Goal: Task Accomplishment & Management: Manage account settings

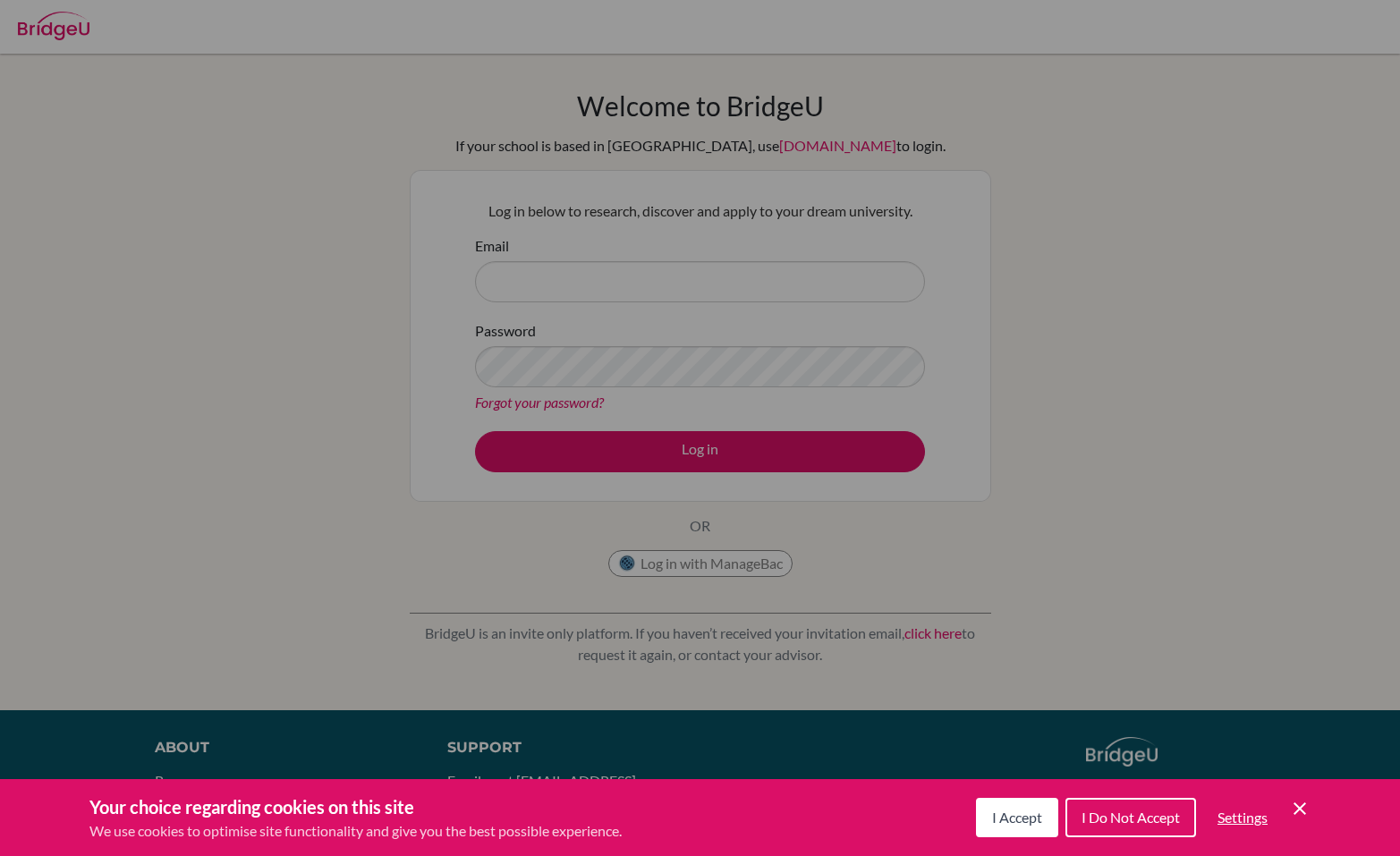
click at [1001, 825] on span "I Accept" at bounding box center [1017, 816] width 50 height 17
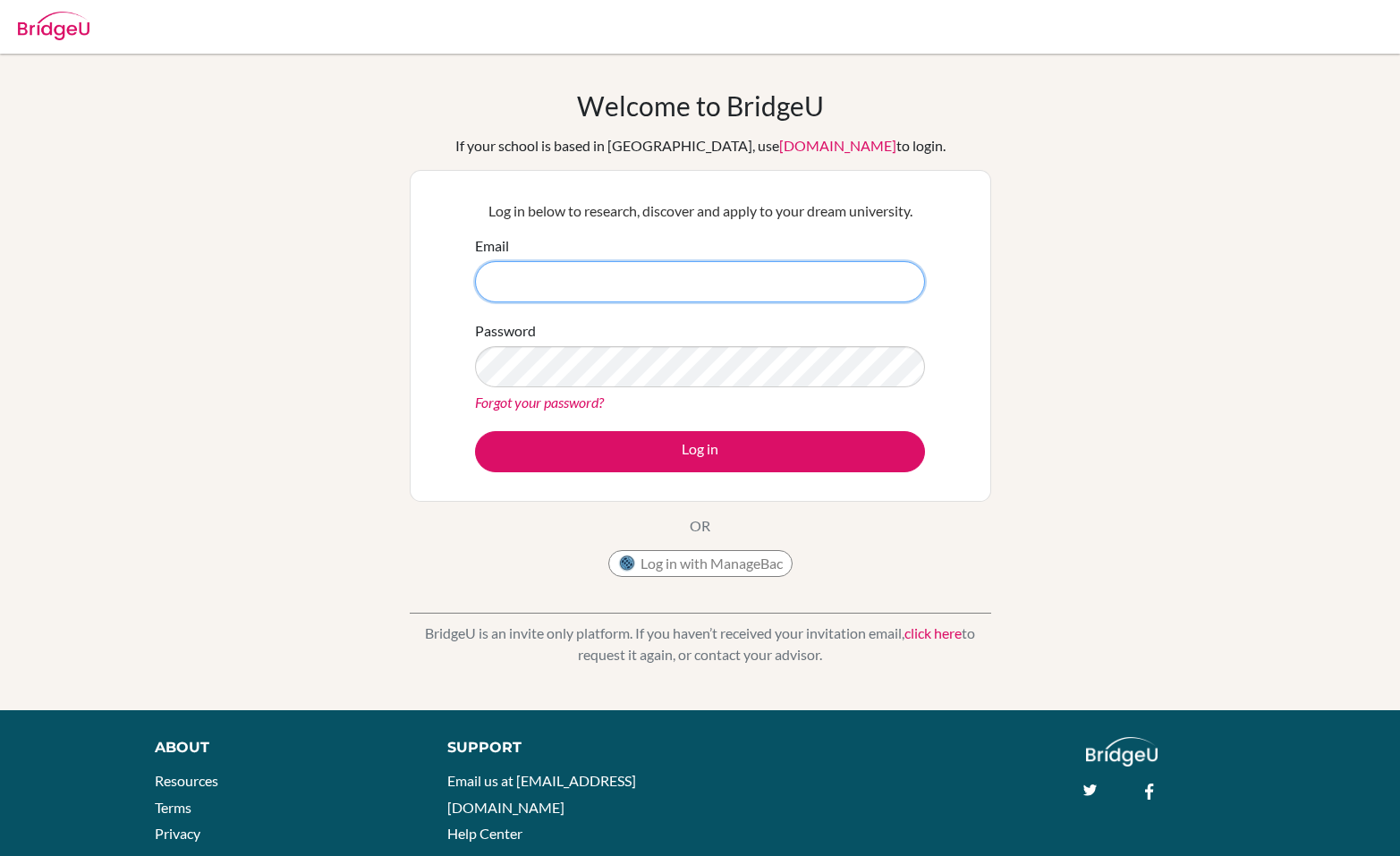
click at [585, 284] on input "Email" at bounding box center [700, 282] width 450 height 41
type input "harandt@stpaulsschool.org.uk"
click at [580, 402] on link "Forgot your password?" at bounding box center [539, 401] width 129 height 17
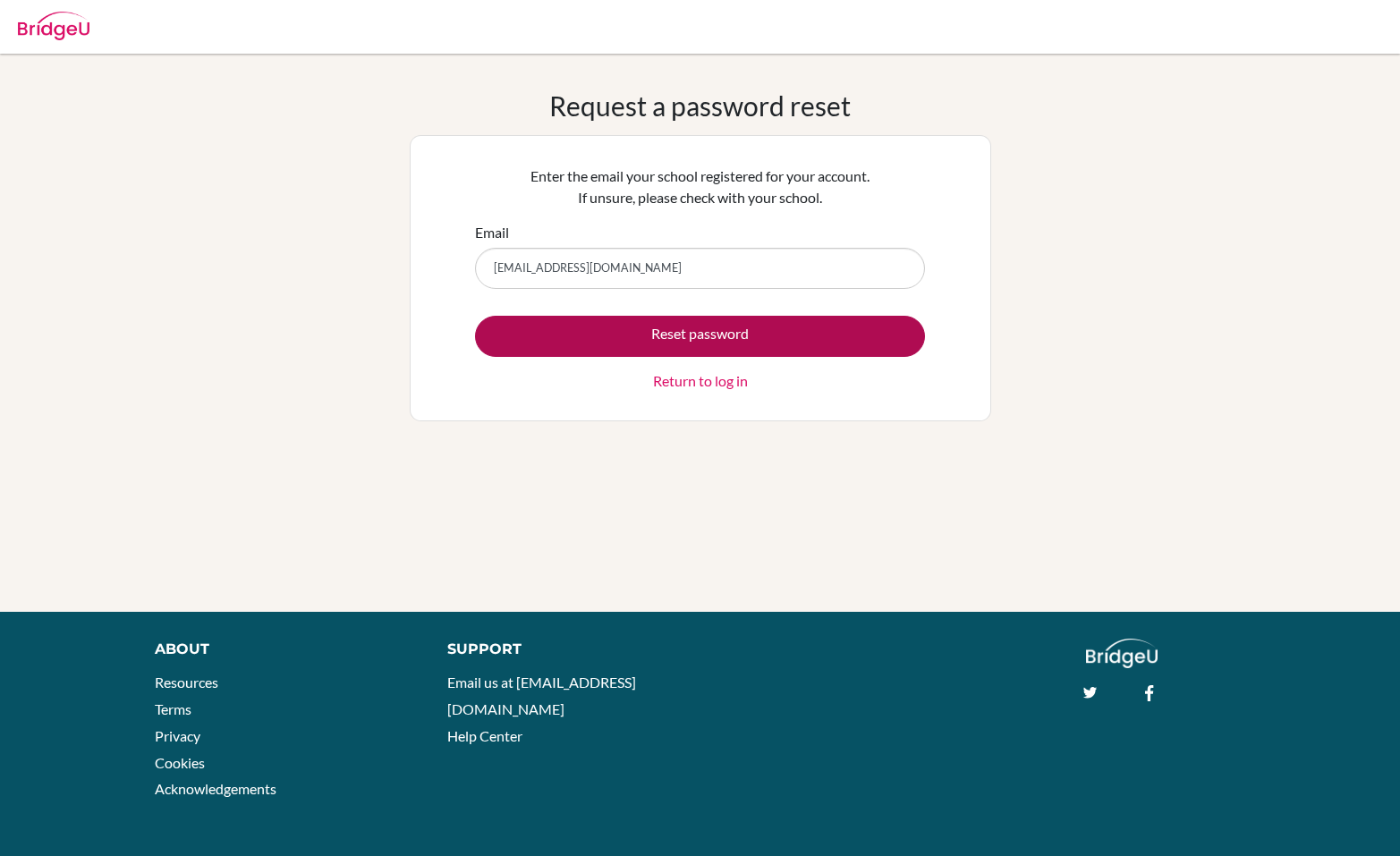
type input "[EMAIL_ADDRESS][DOMAIN_NAME]"
click at [617, 327] on button "Reset password" at bounding box center [700, 336] width 450 height 41
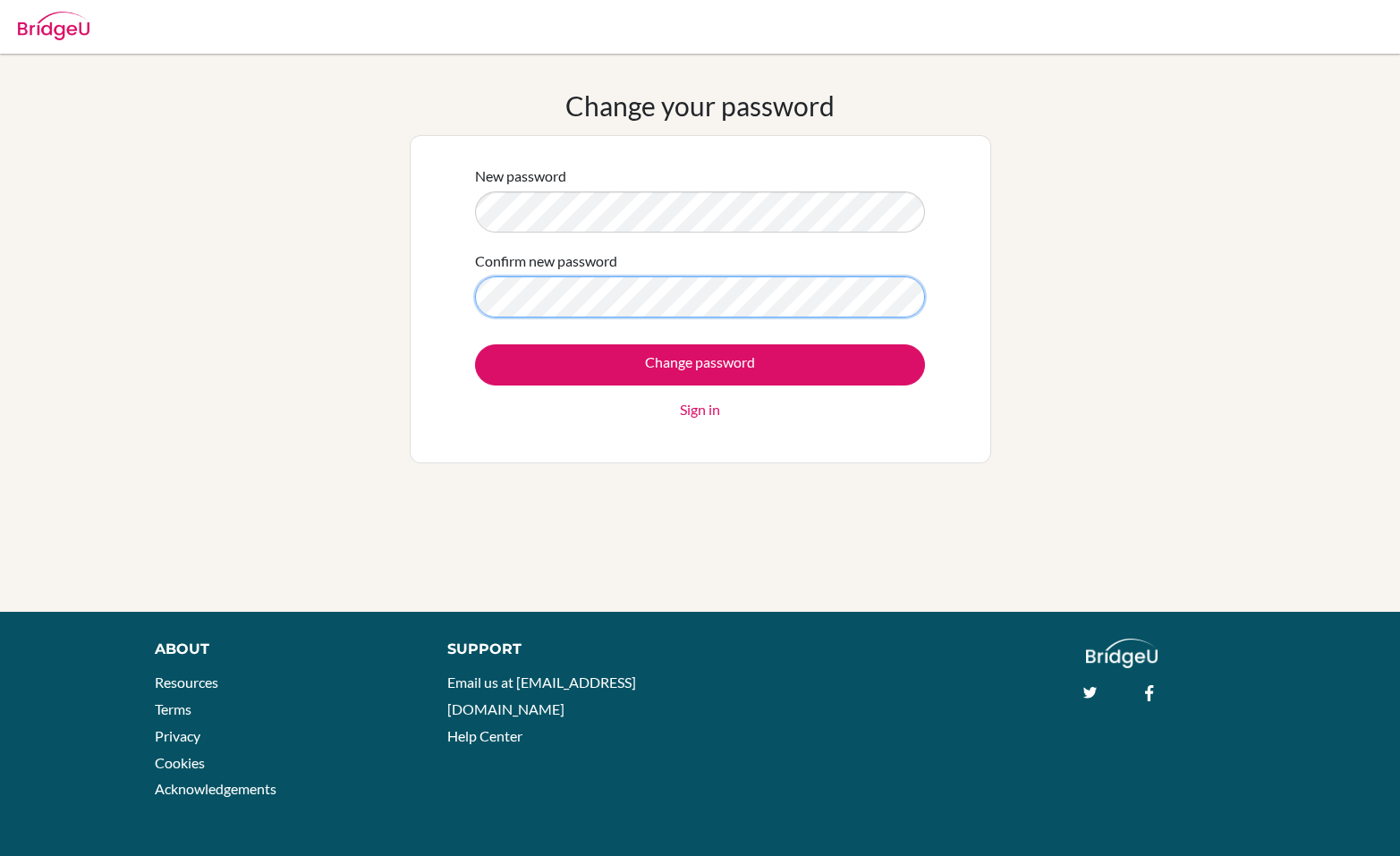
click at [475, 344] on input "Change password" at bounding box center [700, 365] width 450 height 41
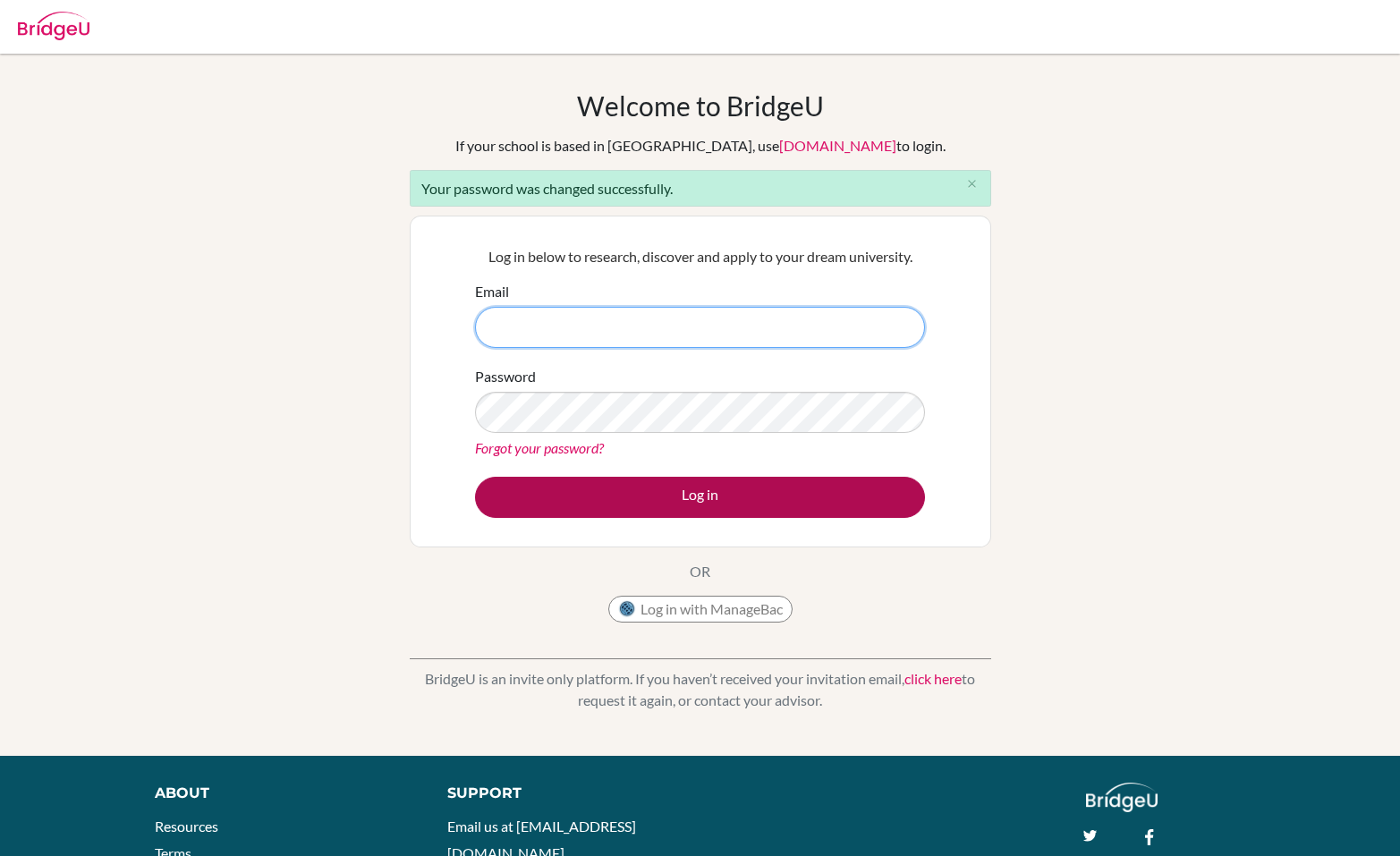
type input "harandt@stpaulsschool.org.uk"
click at [641, 490] on button "Log in" at bounding box center [700, 497] width 450 height 41
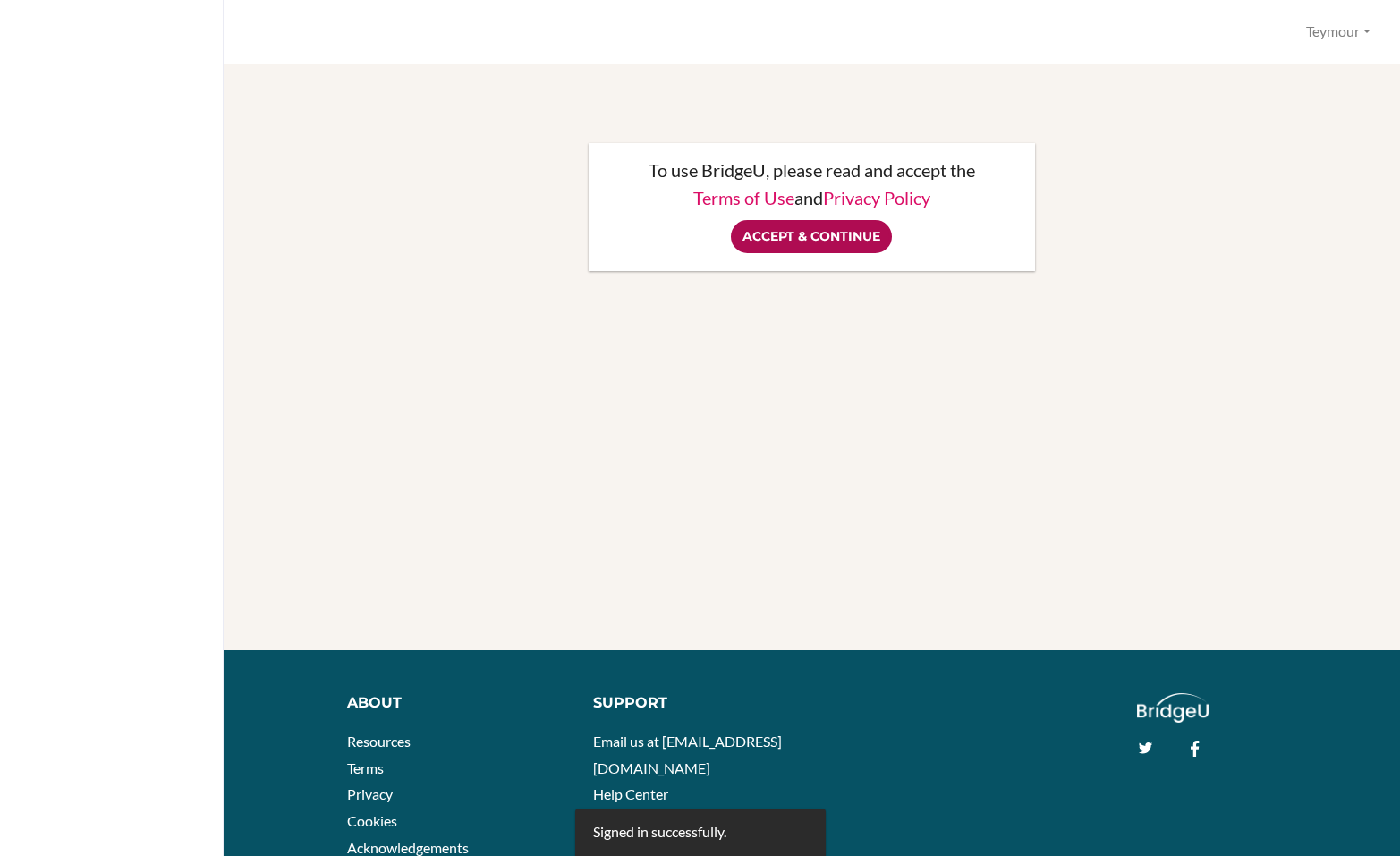
click at [788, 243] on input "Accept & Continue" at bounding box center [811, 237] width 161 height 33
